Goal: Transaction & Acquisition: Obtain resource

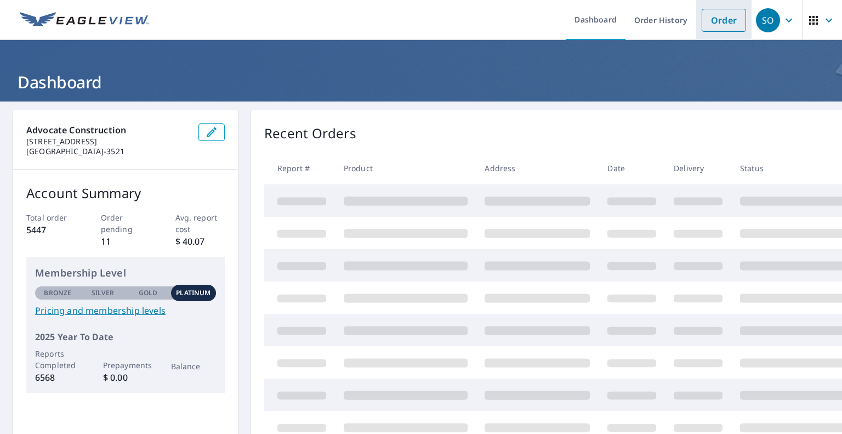
click at [709, 19] on link "Order" at bounding box center [724, 20] width 44 height 23
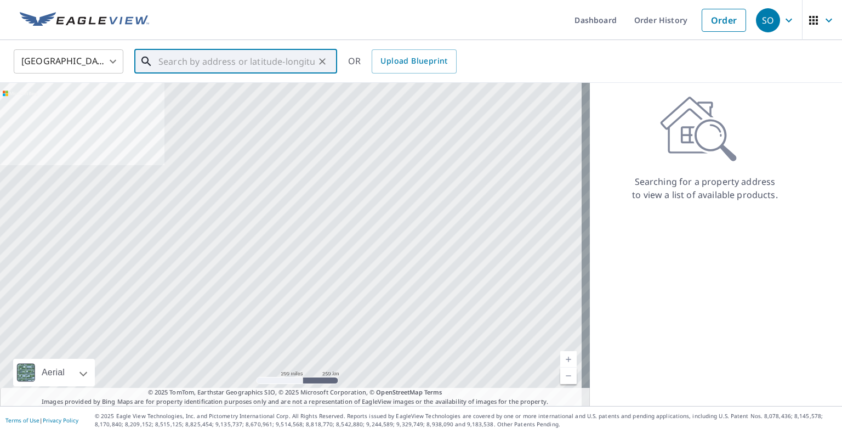
click at [252, 60] on input "text" at bounding box center [236, 61] width 156 height 31
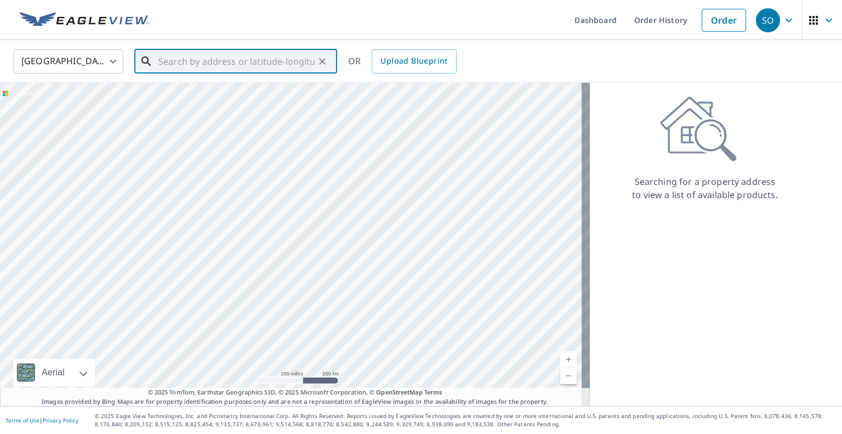
paste input "[STREET_ADDRESS]"
click at [239, 96] on span "[STREET_ADDRESS]" at bounding box center [242, 93] width 172 height 13
type input "[STREET_ADDRESS]"
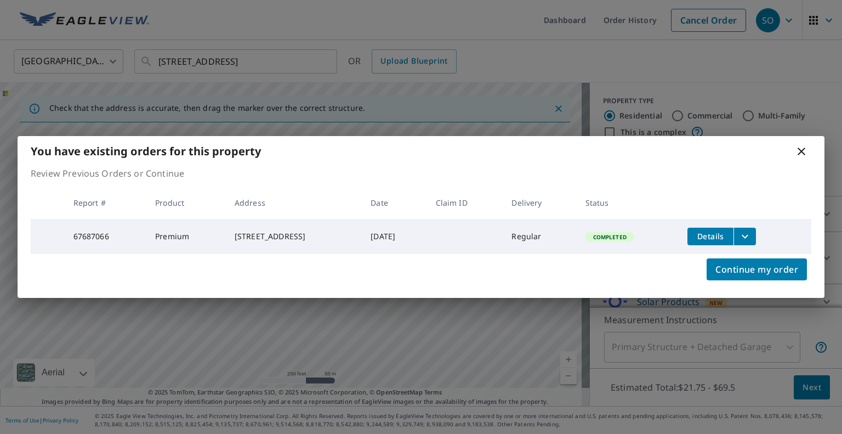
click at [751, 234] on icon "filesDropdownBtn-67687066" at bounding box center [744, 236] width 13 height 13
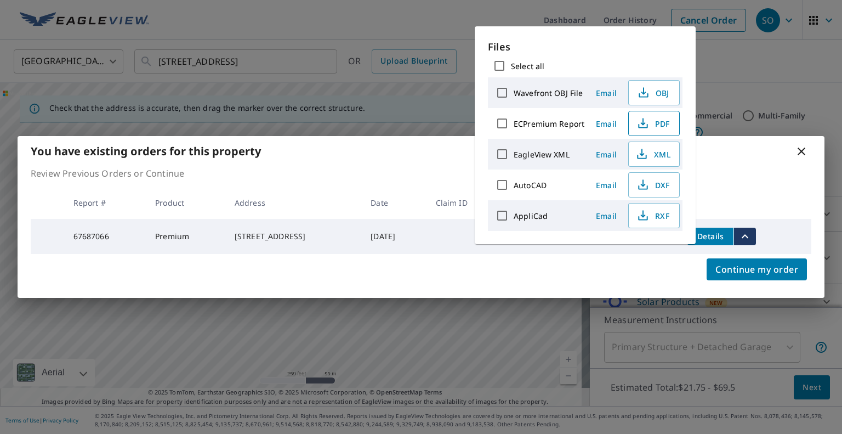
click at [665, 119] on span "PDF" at bounding box center [652, 123] width 35 height 13
